Goal: Information Seeking & Learning: Learn about a topic

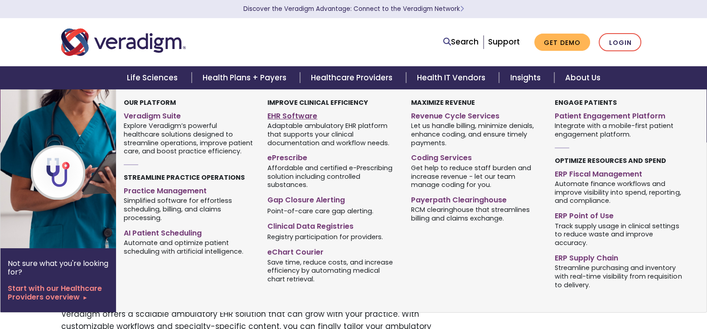
click at [311, 117] on link "EHR Software" at bounding box center [333, 114] width 130 height 13
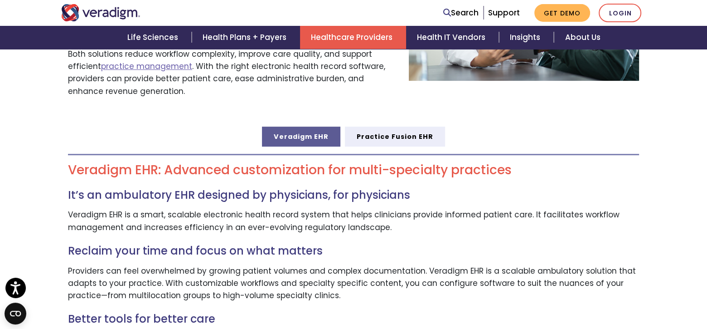
scroll to position [453, 0]
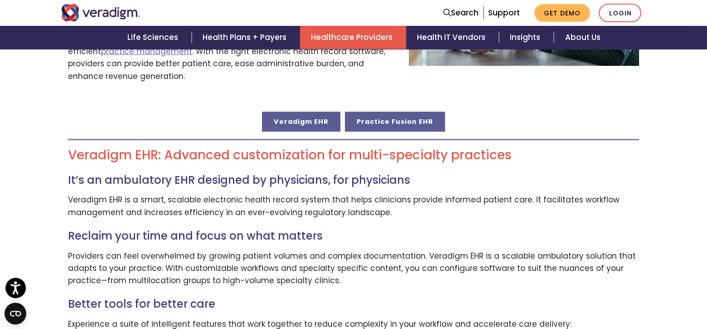
click at [412, 113] on link "Practice Fusion EHR" at bounding box center [395, 122] width 100 height 20
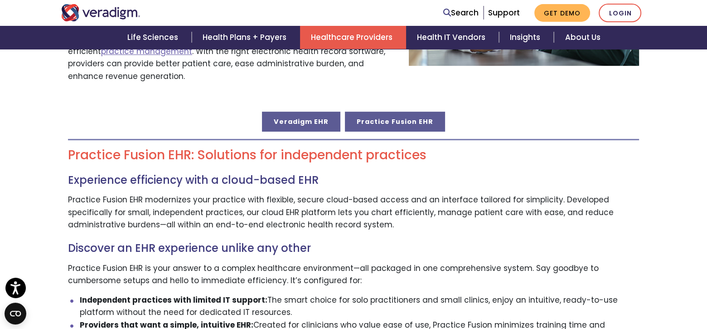
click at [305, 114] on link "Veradigm EHR" at bounding box center [301, 122] width 78 height 20
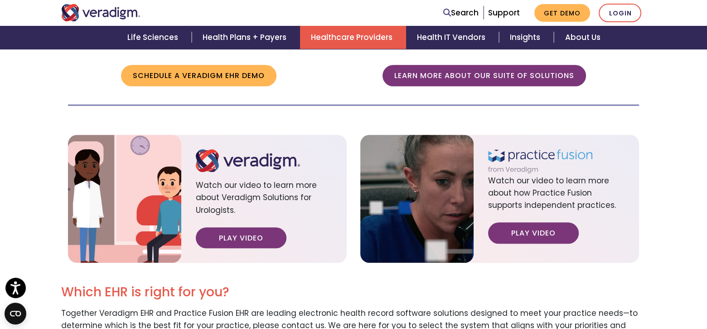
scroll to position [1134, 0]
